Goal: Contribute content

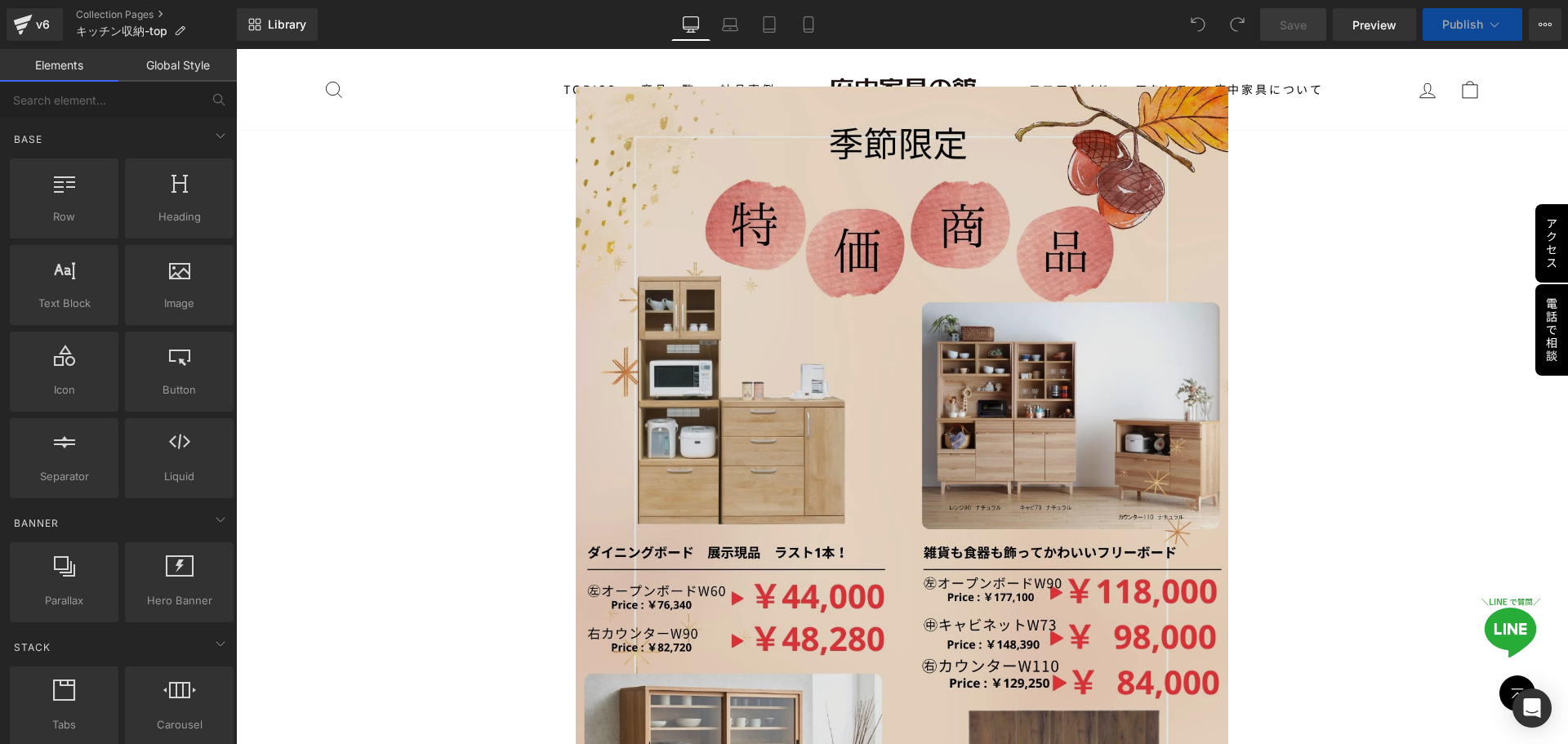
scroll to position [1225, 0]
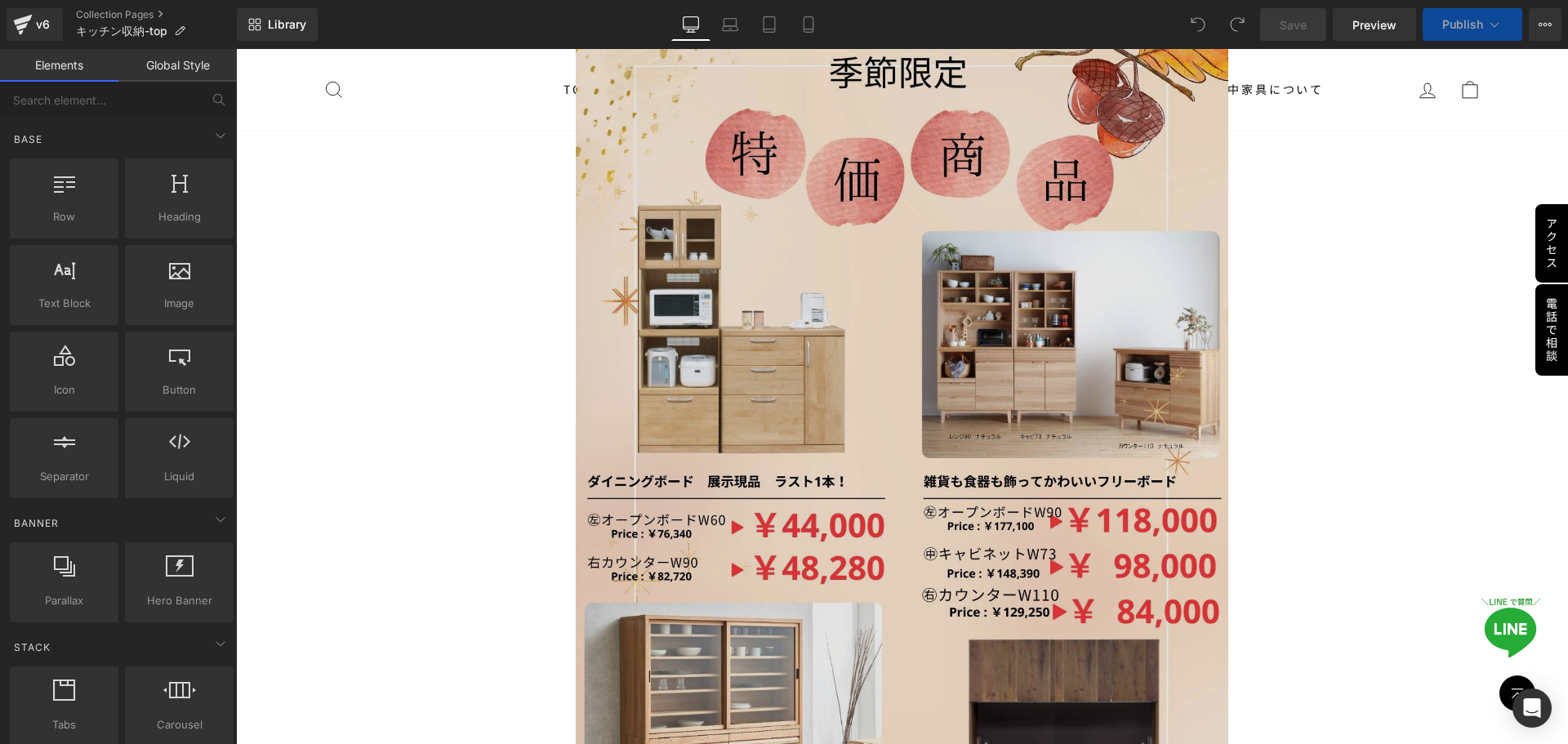
click at [804, 479] on img at bounding box center [902, 528] width 653 height 1026
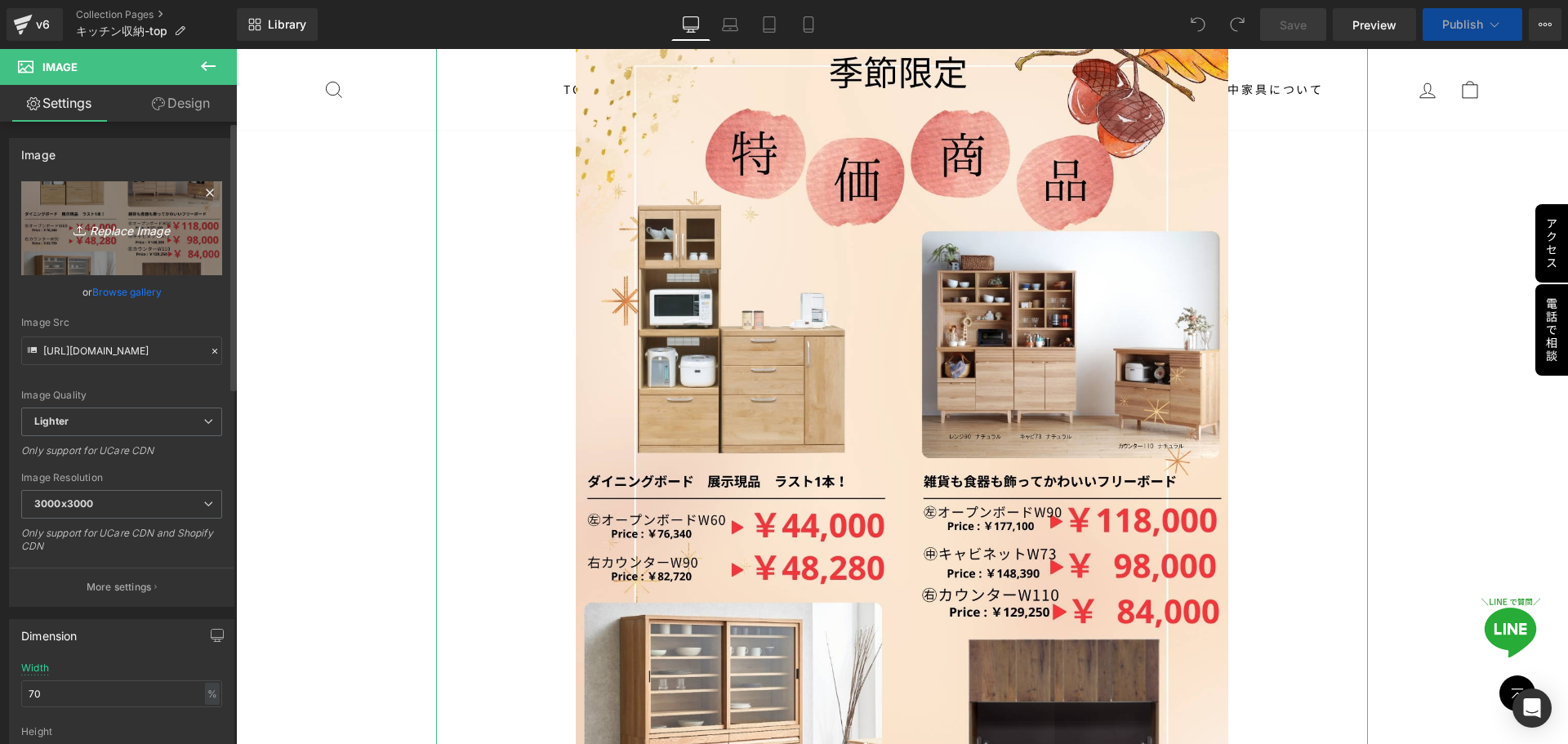
click at [127, 244] on link "Replace Image" at bounding box center [122, 229] width 201 height 94
type input "C:\fakepath\季節の特価ダイニングボード.jpg"
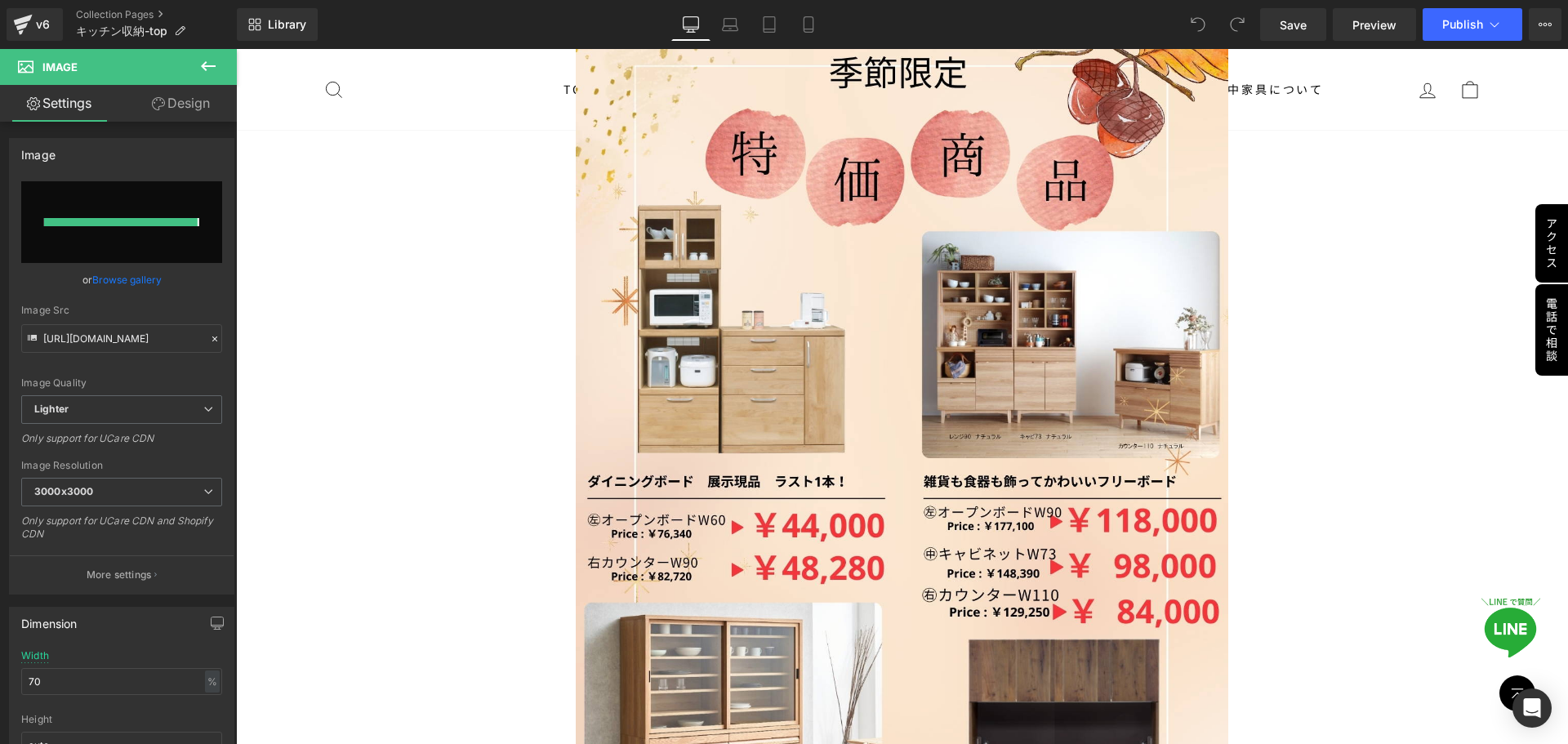
type input "[URL][DOMAIN_NAME]"
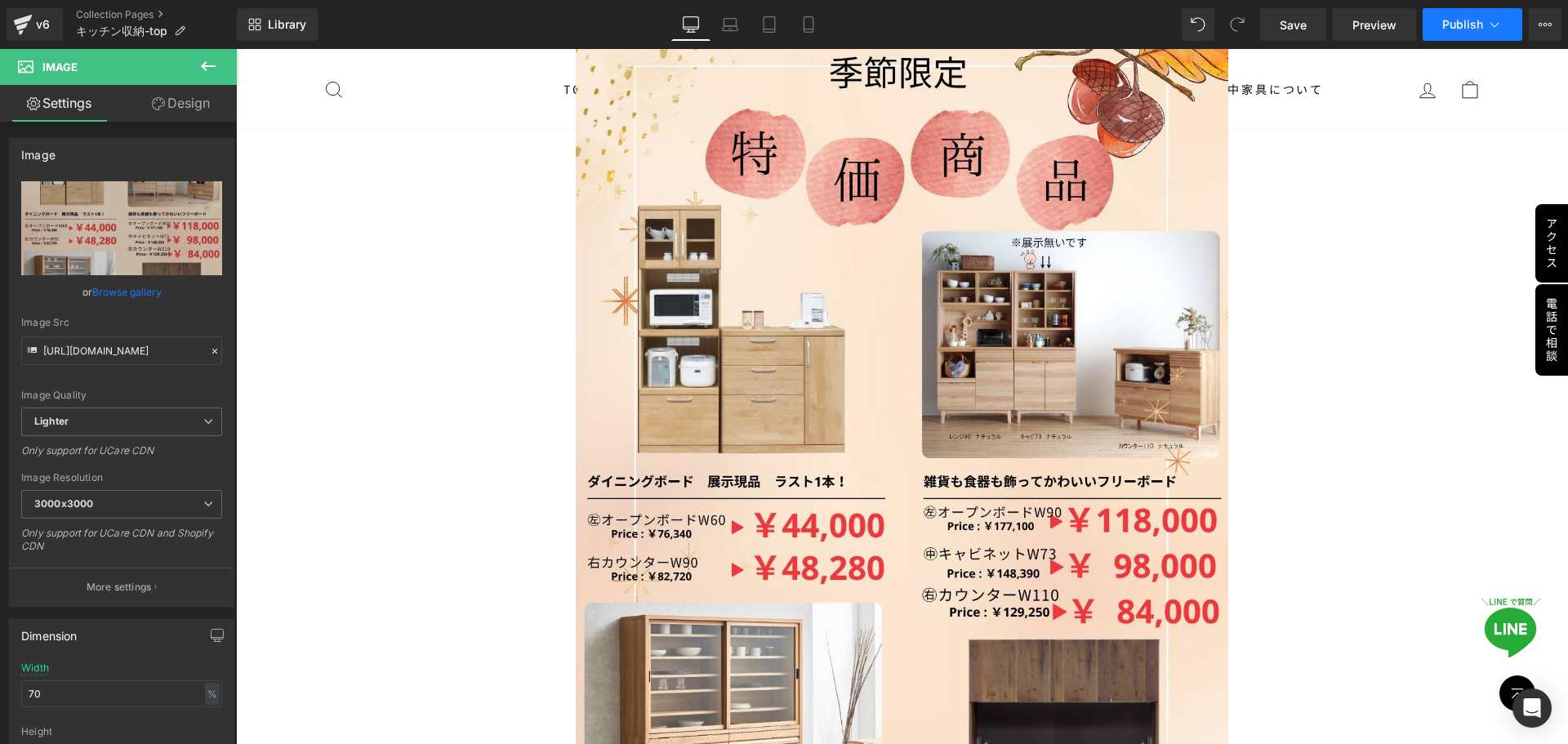
click at [1465, 27] on span "Publish" at bounding box center [1463, 24] width 41 height 13
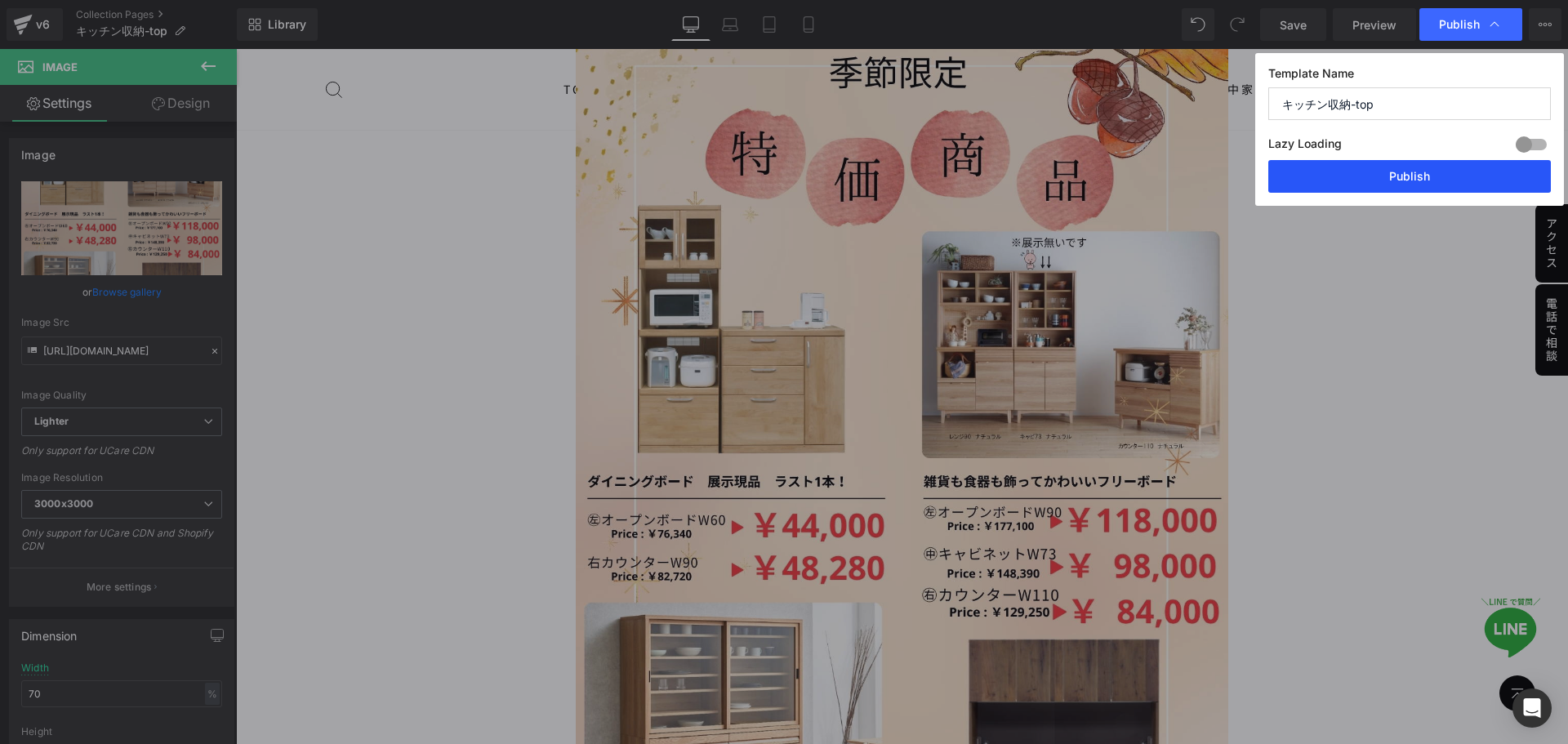
click at [1427, 170] on button "Publish" at bounding box center [1410, 176] width 283 height 32
